Goal: Transaction & Acquisition: Purchase product/service

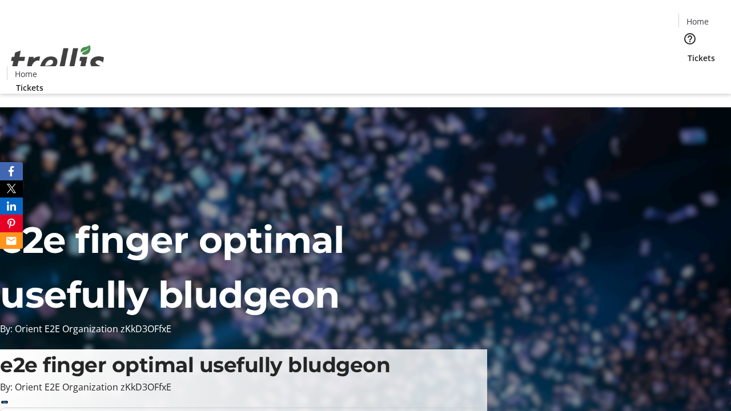
click at [687, 52] on span "Tickets" at bounding box center [700, 58] width 27 height 12
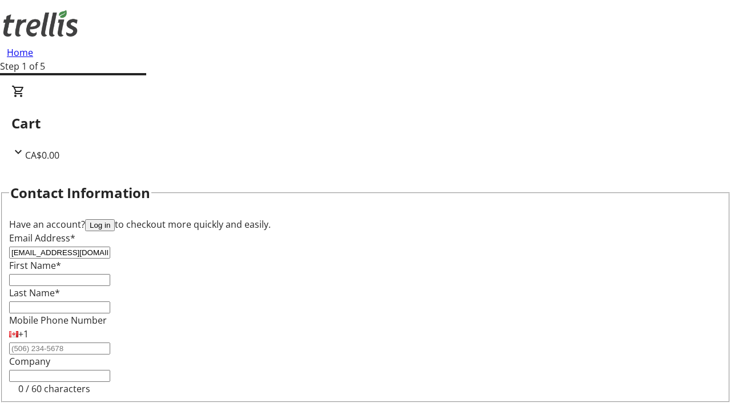
type input "[EMAIL_ADDRESS][DOMAIN_NAME]"
type input "Ivory"
type input "Lubowitz"
